Goal: Transaction & Acquisition: Book appointment/travel/reservation

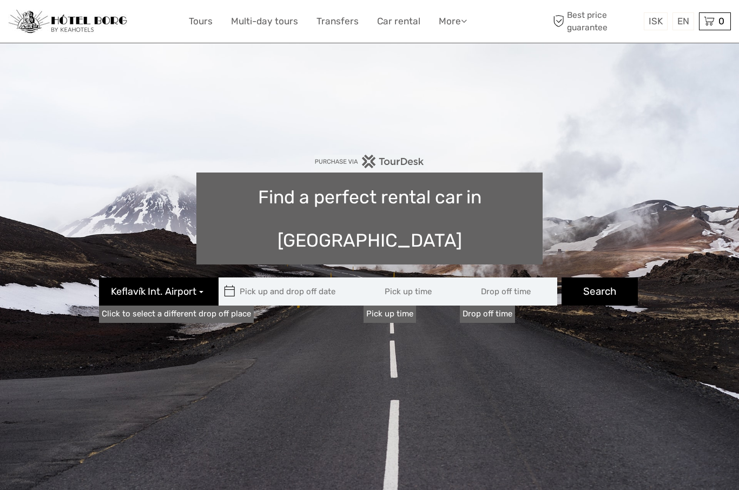
type input "08:00"
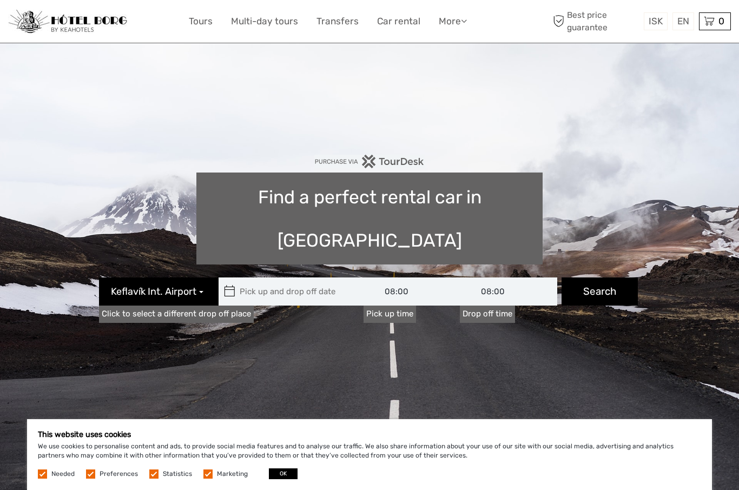
click at [196, 285] on span "Keflavík Int. Airport" at bounding box center [153, 292] width 85 height 14
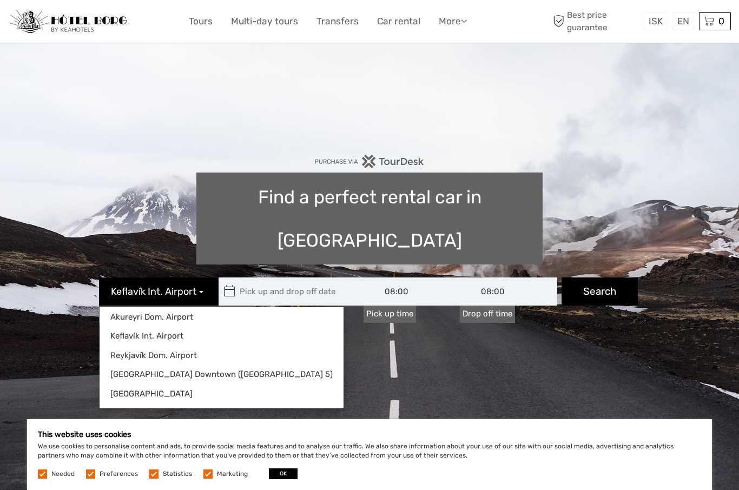
click at [184, 367] on link "Reykjavík Downtown (Flugvallarvegur 5)" at bounding box center [222, 374] width 244 height 15
type input "06/09/2025"
type input "07/09/2025"
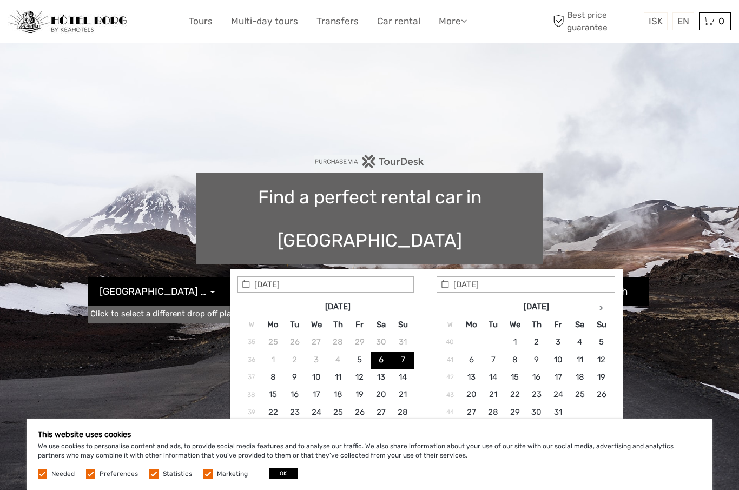
type input "01/10/2025"
type input "01/10/2025 - 01/10/2025"
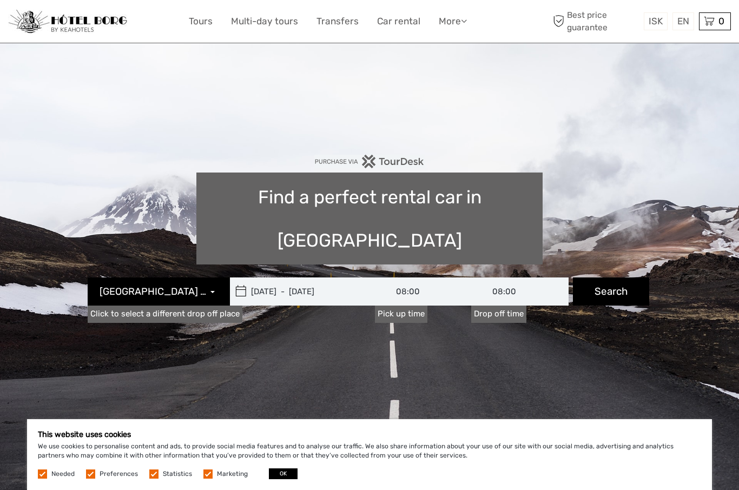
click at [611, 278] on button "Search" at bounding box center [611, 292] width 76 height 28
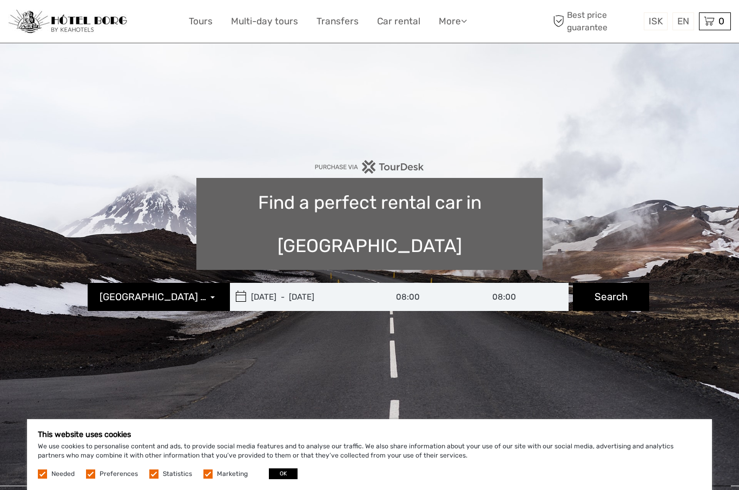
type input "01/10/2025 - 01/10/2025"
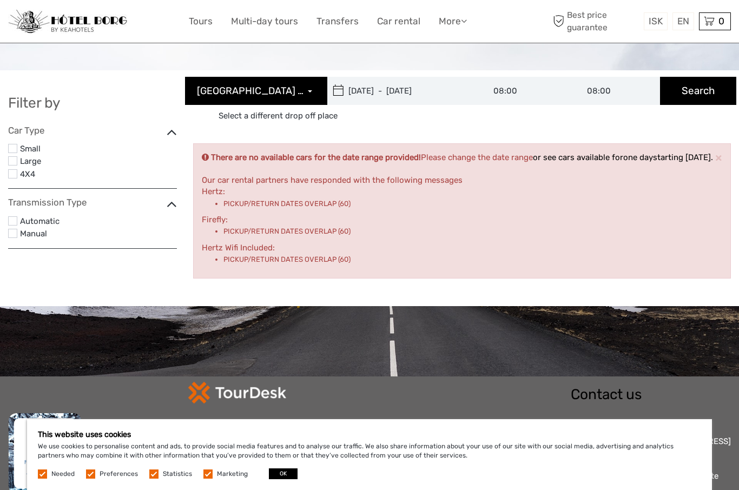
click at [430, 92] on input "01/10/2025 - 01/10/2025" at bounding box center [400, 91] width 146 height 28
type input "01/10/2025"
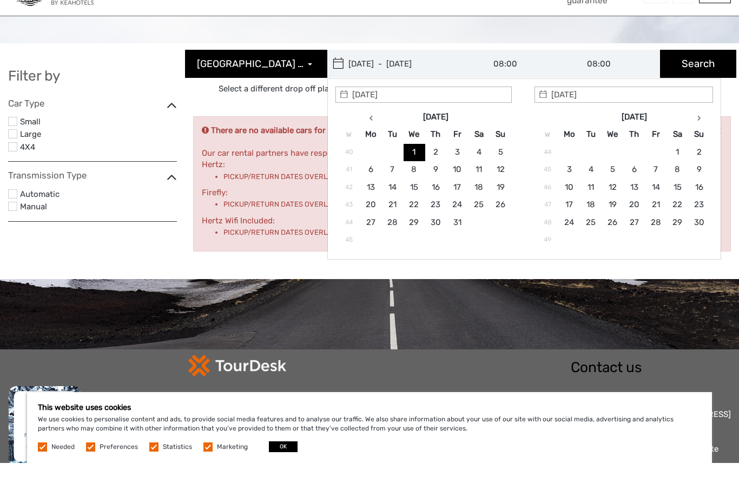
scroll to position [27, 0]
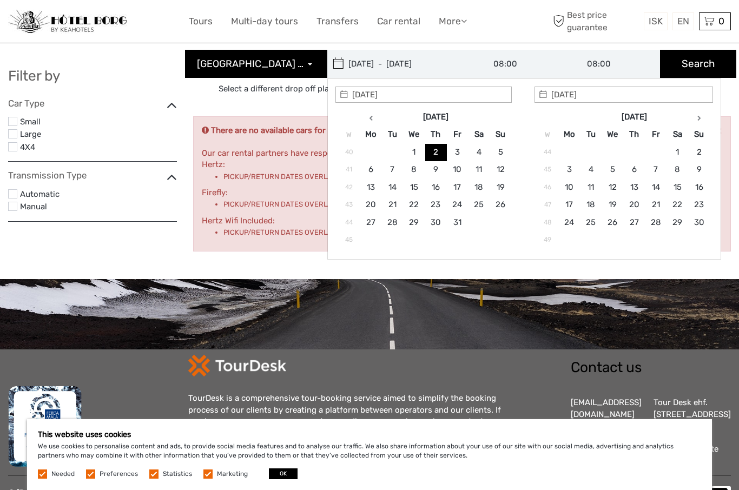
click at [704, 68] on button "Search" at bounding box center [698, 64] width 76 height 28
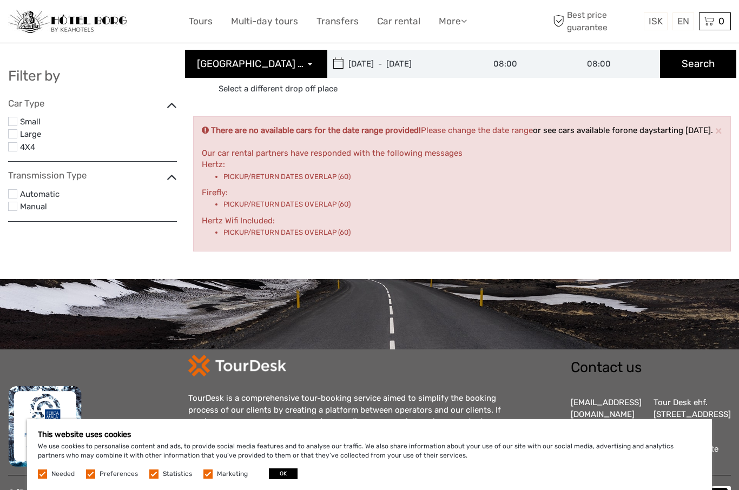
click at [430, 70] on input "01/10/2025 - 01/10/2025" at bounding box center [400, 64] width 146 height 28
type input "01/10/2025"
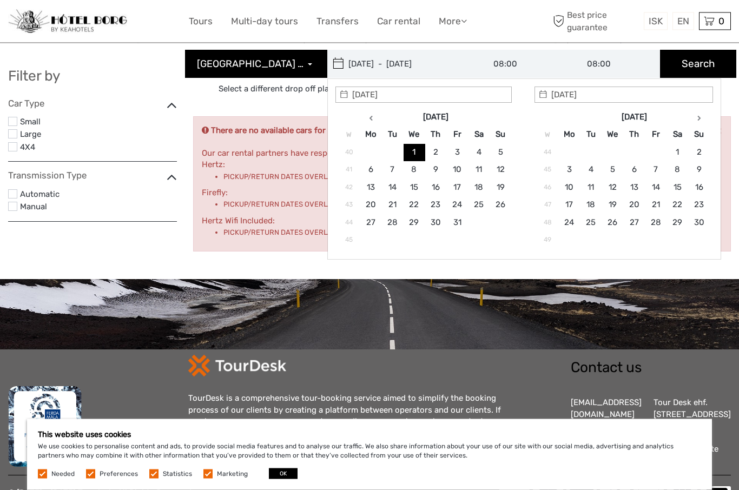
click at [584, 101] on input "01/10/2025" at bounding box center [624, 95] width 179 height 16
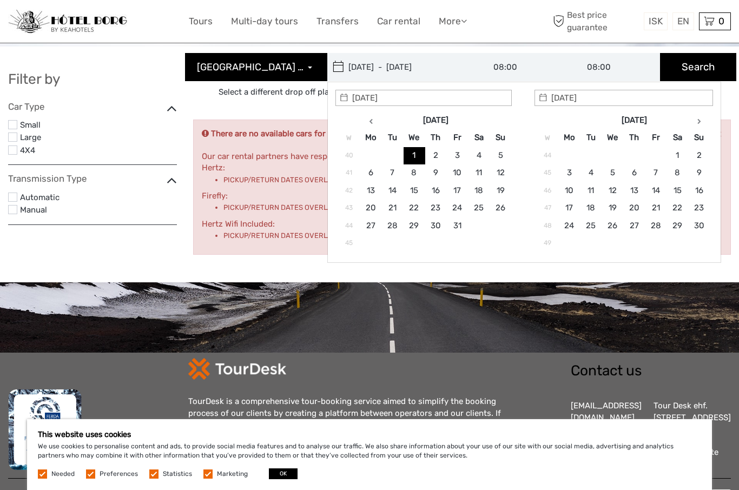
scroll to position [21, 0]
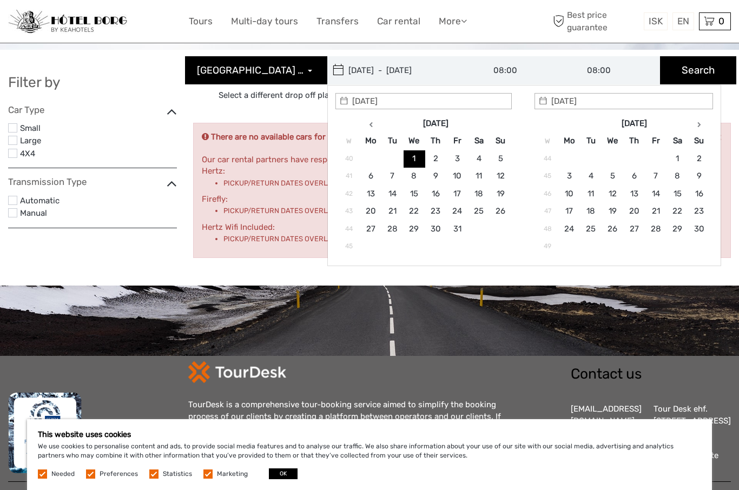
click at [560, 103] on input "01/10/2025" at bounding box center [624, 101] width 179 height 16
type input "02/10/2025"
type input "01/10/2025 - 02/10/2025"
click at [707, 71] on button "Search" at bounding box center [698, 70] width 76 height 28
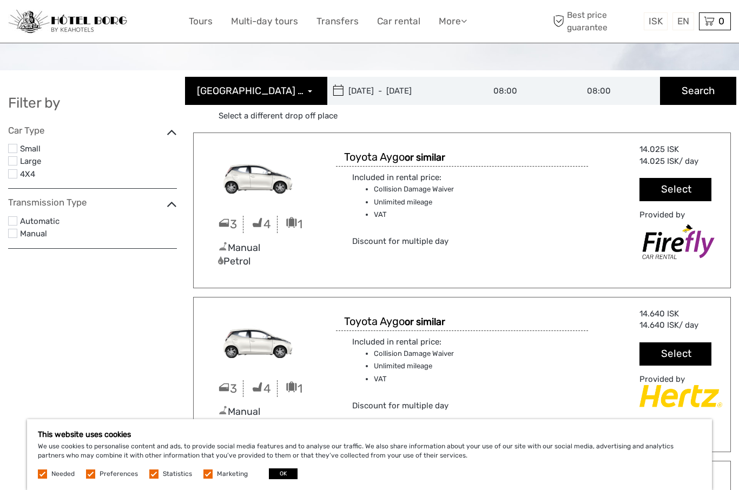
click at [669, 194] on button "Select" at bounding box center [676, 189] width 72 height 23
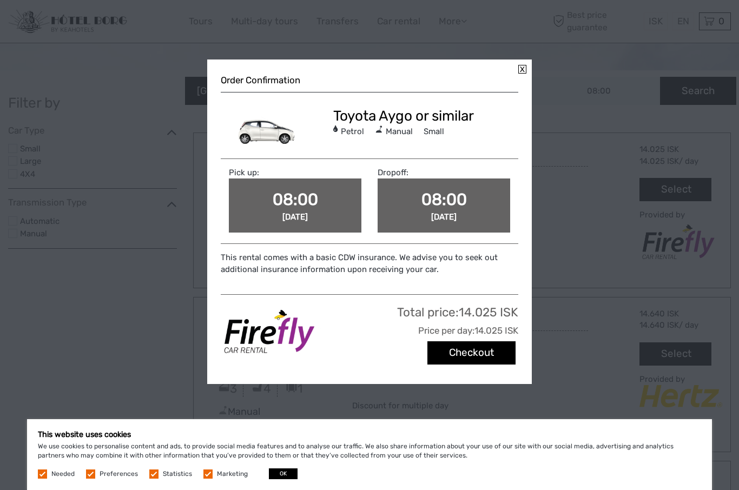
click at [309, 208] on div "08:00 Tue, Sep 30 2025" at bounding box center [295, 206] width 133 height 54
click at [296, 207] on span "08:00" at bounding box center [295, 199] width 45 height 19
click at [528, 70] on div "Order Confirmation Toyota Aygo or similar Petrol Manual Small Pick up: 08:00 Tu…" at bounding box center [369, 222] width 325 height 325
click at [478, 349] on button "Checkout" at bounding box center [471, 352] width 88 height 23
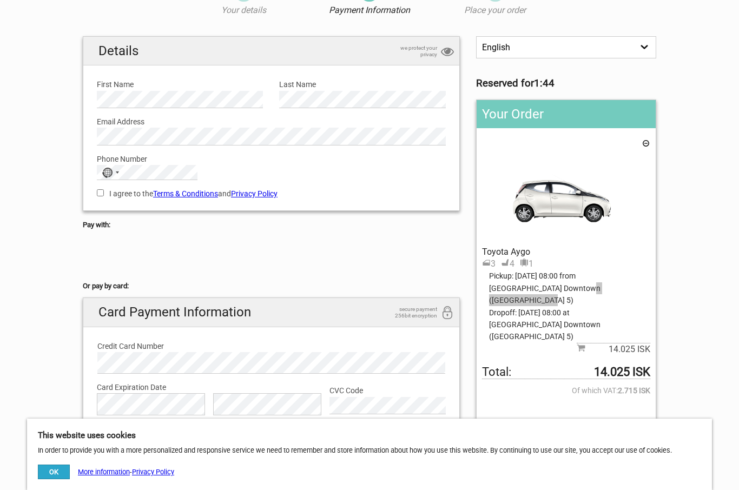
scroll to position [60, 0]
